Goal: Task Accomplishment & Management: Manage account settings

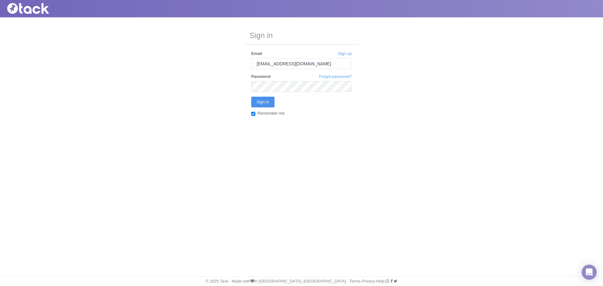
click at [261, 104] on input "Sign in" at bounding box center [262, 102] width 23 height 11
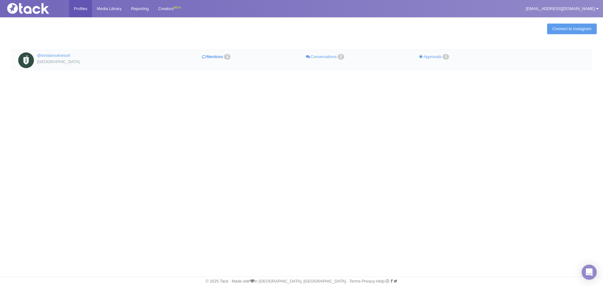
click at [212, 58] on link "Mentions 4" at bounding box center [216, 56] width 109 height 9
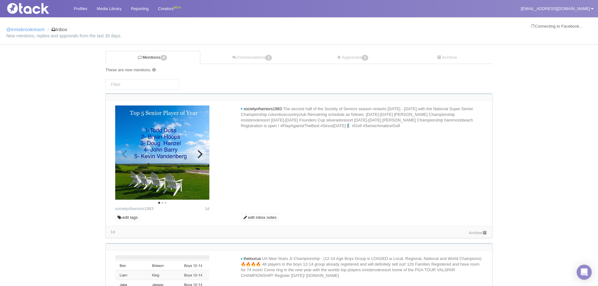
click at [191, 154] on img at bounding box center [162, 153] width 94 height 94
click at [200, 153] on icon "Next" at bounding box center [200, 154] width 5 height 8
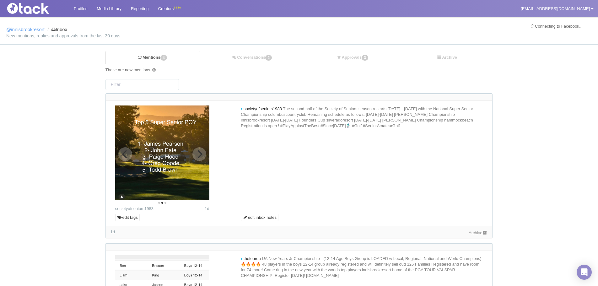
click at [200, 153] on icon "Next" at bounding box center [200, 154] width 5 height 8
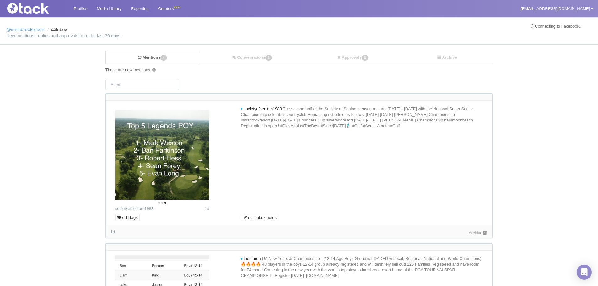
click at [475, 233] on link "Archive" at bounding box center [478, 233] width 19 height 5
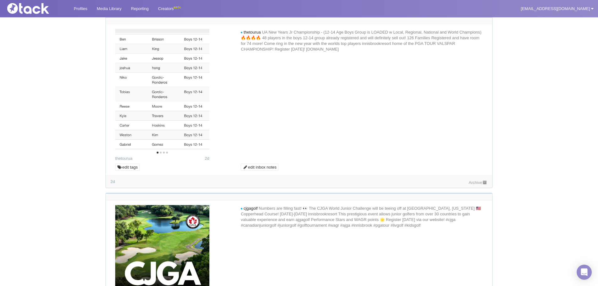
scroll to position [283, 0]
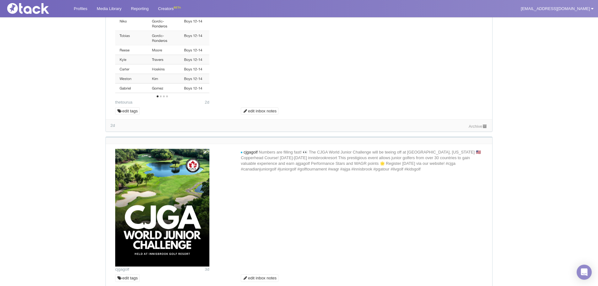
click at [469, 128] on div "Archive" at bounding box center [478, 126] width 19 height 7
click at [469, 126] on link "Archive" at bounding box center [478, 126] width 19 height 5
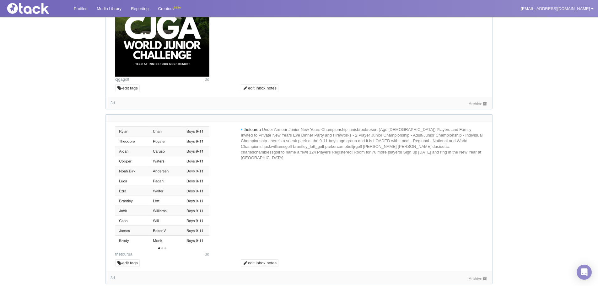
scroll to position [501, 0]
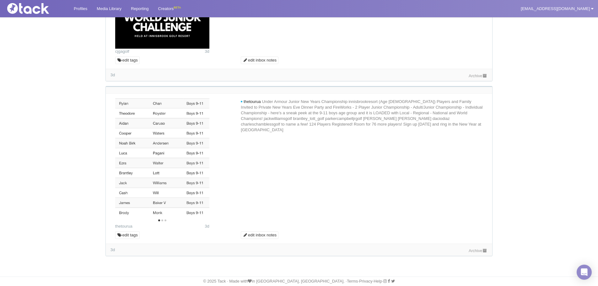
click at [474, 252] on link "Archive" at bounding box center [478, 250] width 19 height 5
click at [470, 77] on link "Archive" at bounding box center [478, 75] width 19 height 5
